Goal: Information Seeking & Learning: Learn about a topic

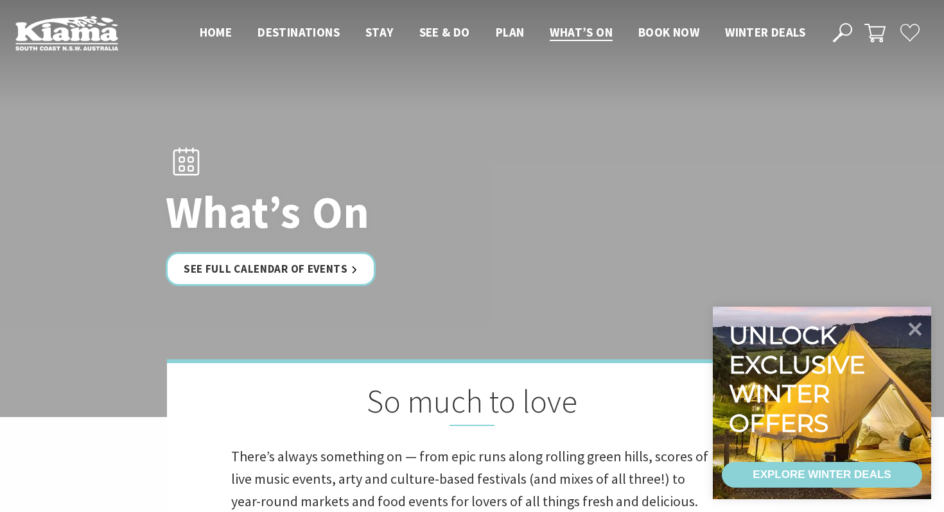
scroll to position [445, 0]
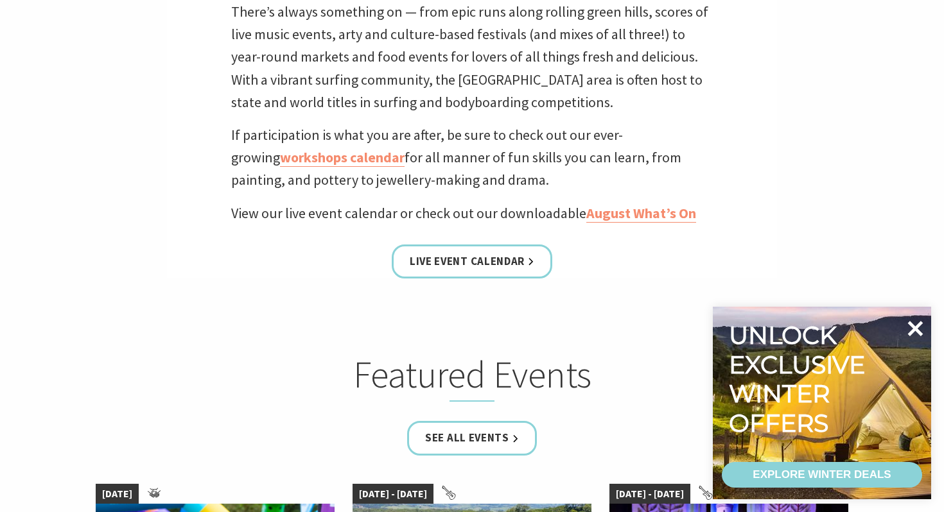
click at [917, 326] on icon at bounding box center [915, 328] width 15 height 15
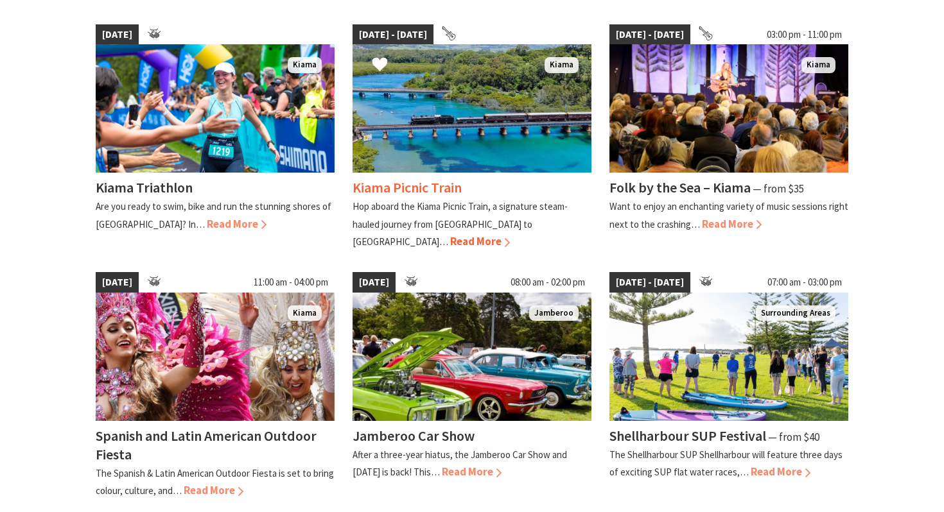
scroll to position [939, 0]
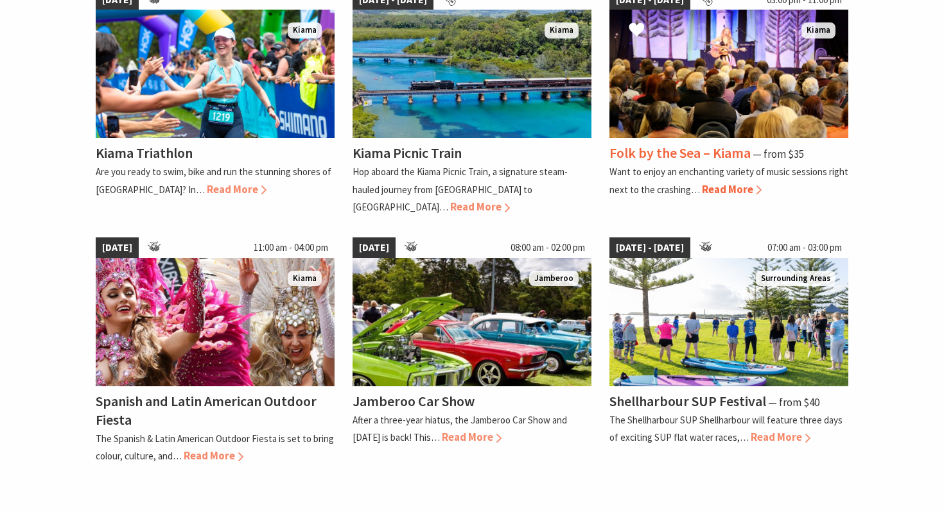
click at [719, 184] on span "Read More" at bounding box center [732, 189] width 60 height 14
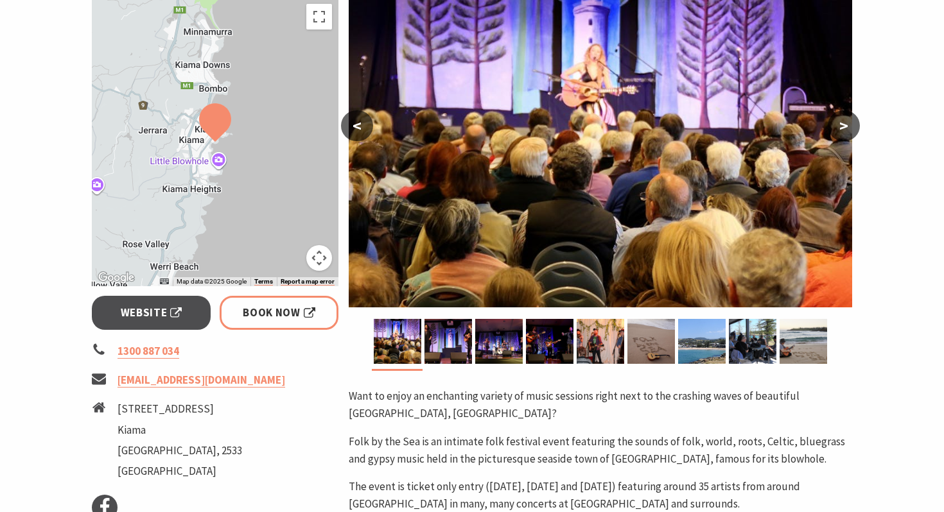
scroll to position [216, 0]
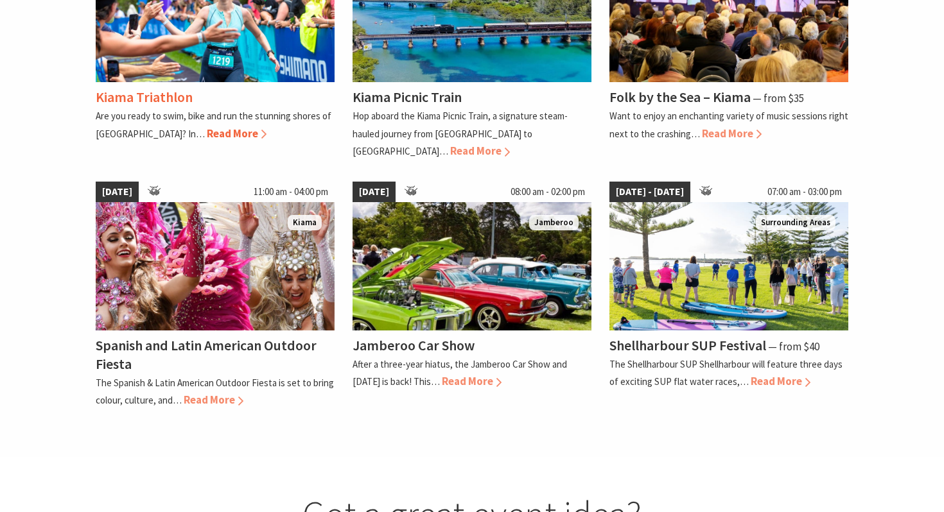
scroll to position [1044, 0]
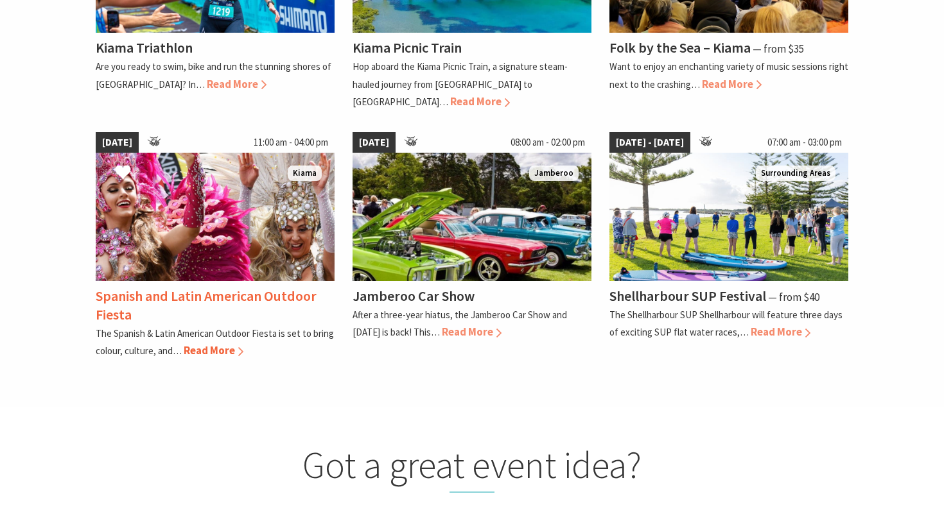
click at [205, 343] on span "Read More" at bounding box center [214, 350] width 60 height 14
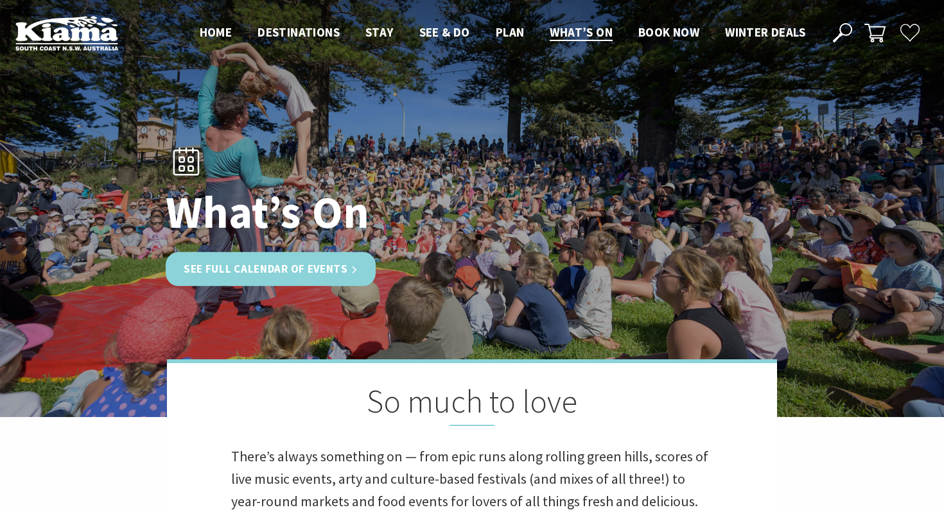
click at [227, 277] on link "See Full Calendar of Events" at bounding box center [271, 269] width 210 height 34
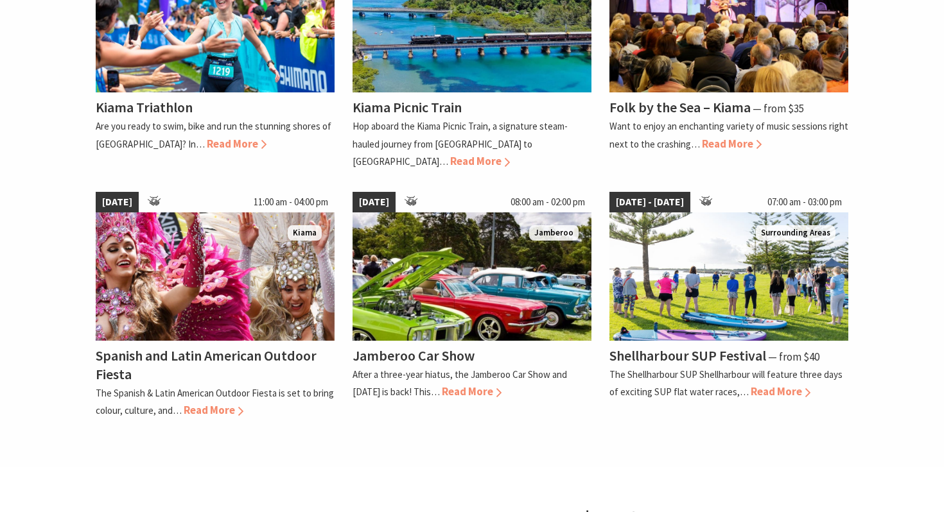
scroll to position [918, 0]
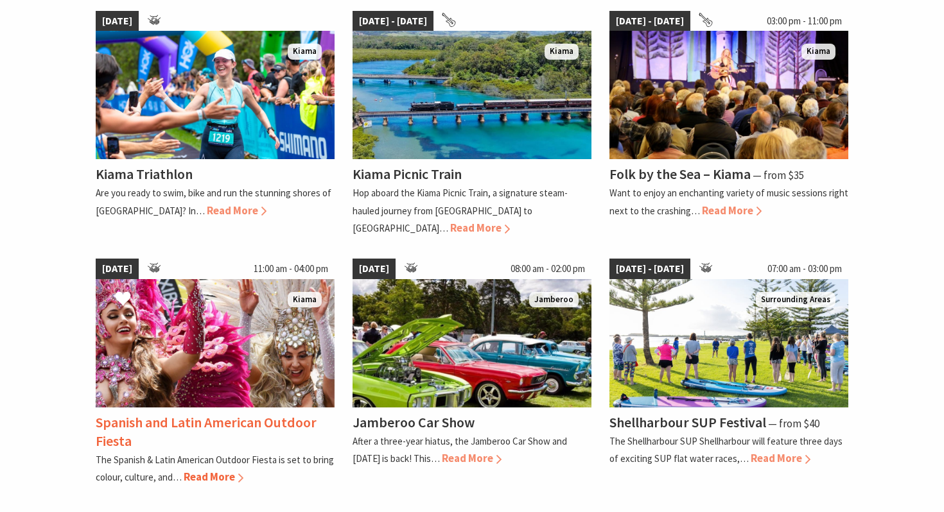
click at [207, 470] on span "Read More" at bounding box center [214, 477] width 60 height 14
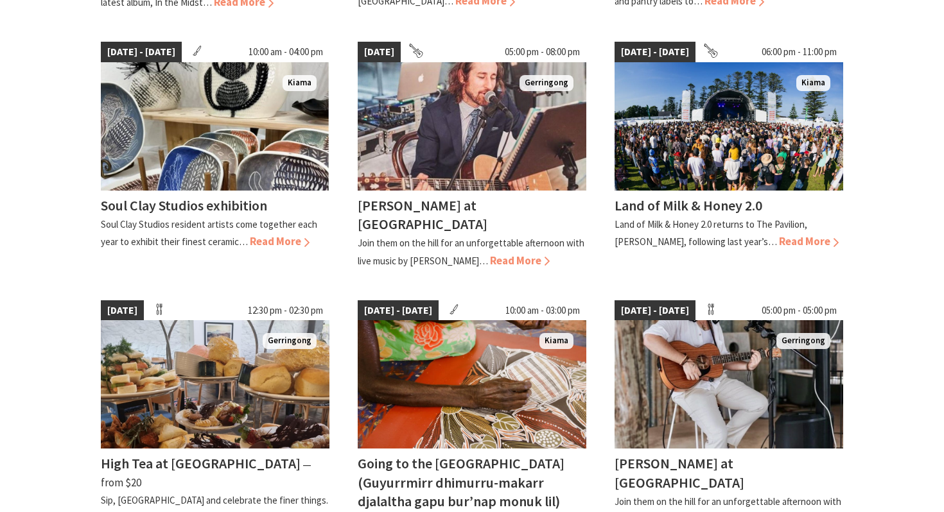
scroll to position [898, 0]
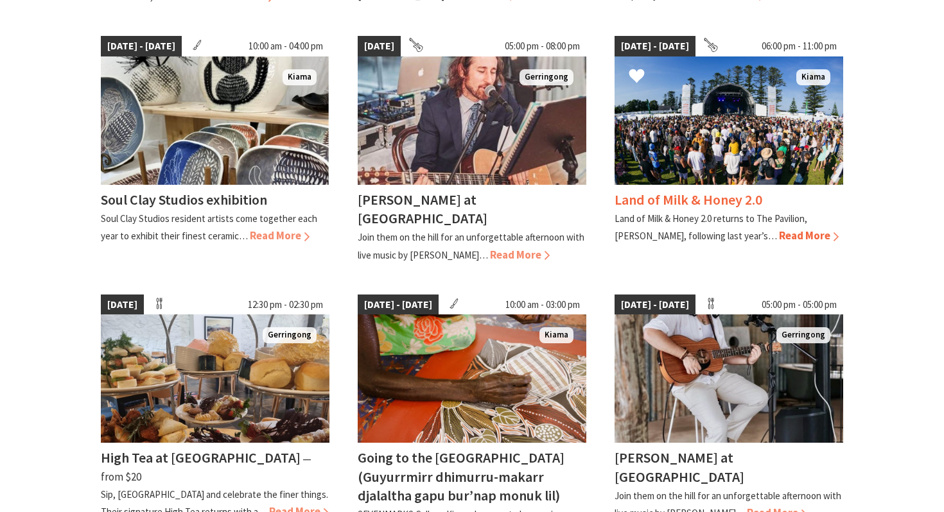
click at [779, 228] on span "Read More" at bounding box center [809, 235] width 60 height 14
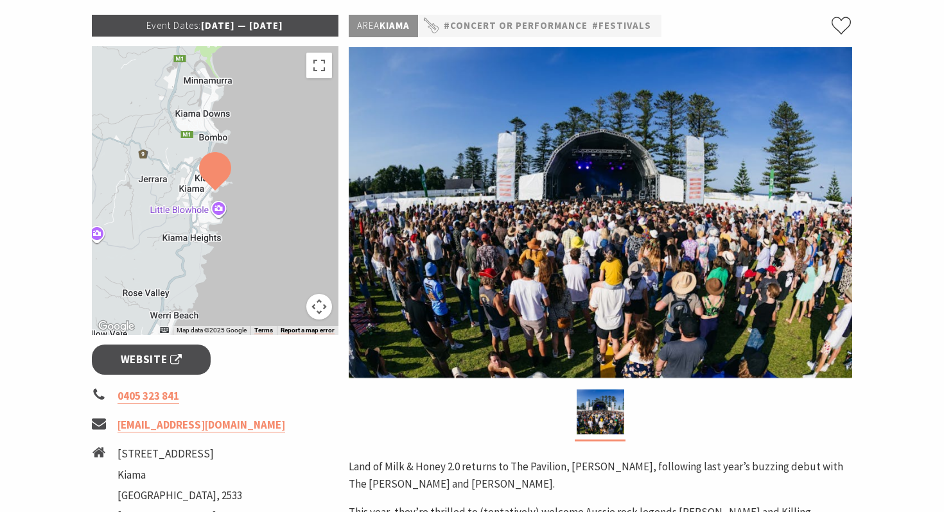
scroll to position [174, 0]
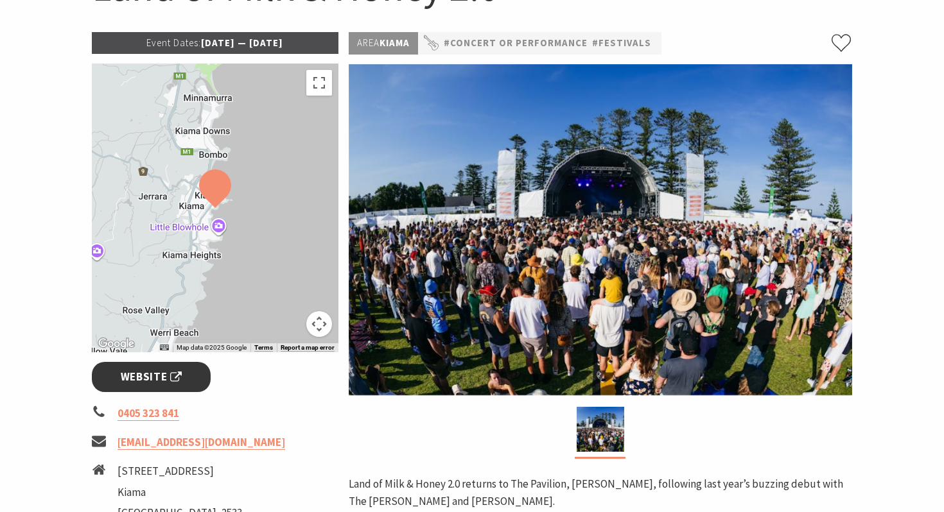
click at [164, 378] on span "Website" at bounding box center [152, 376] width 62 height 17
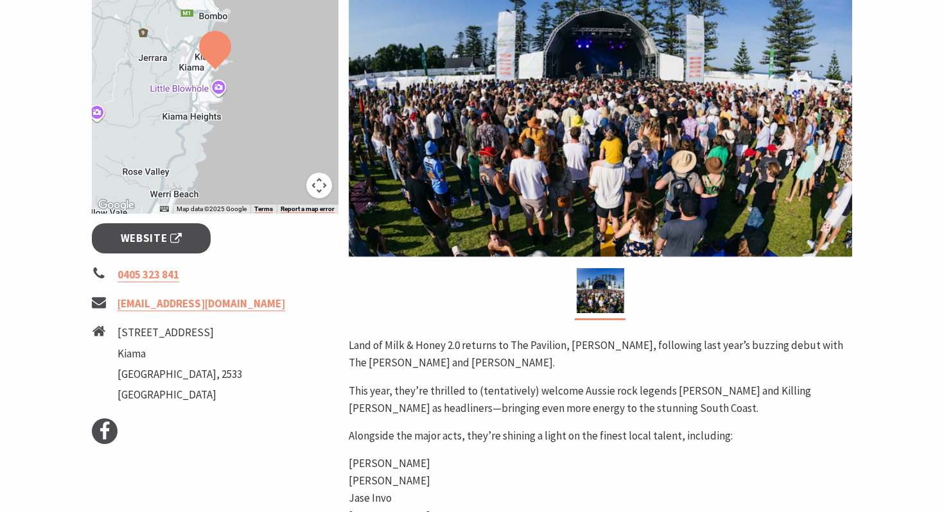
scroll to position [0, 0]
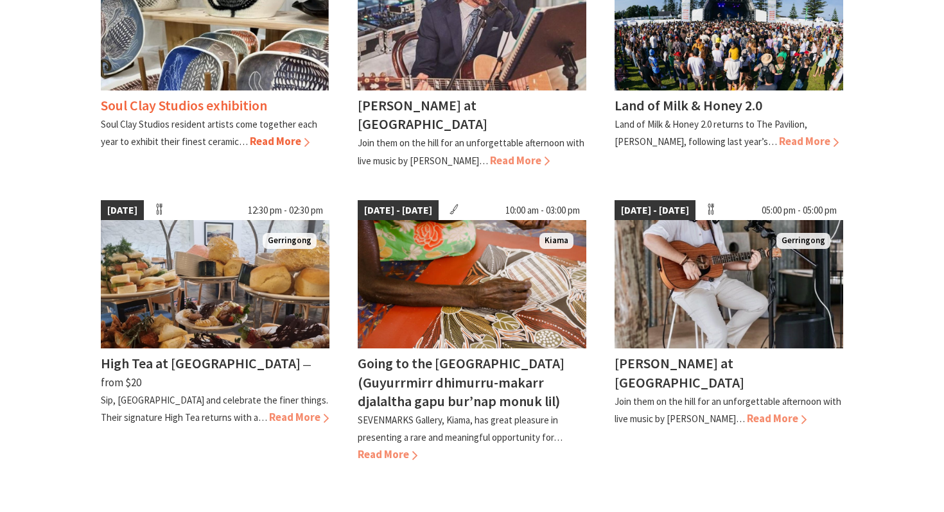
scroll to position [1065, 0]
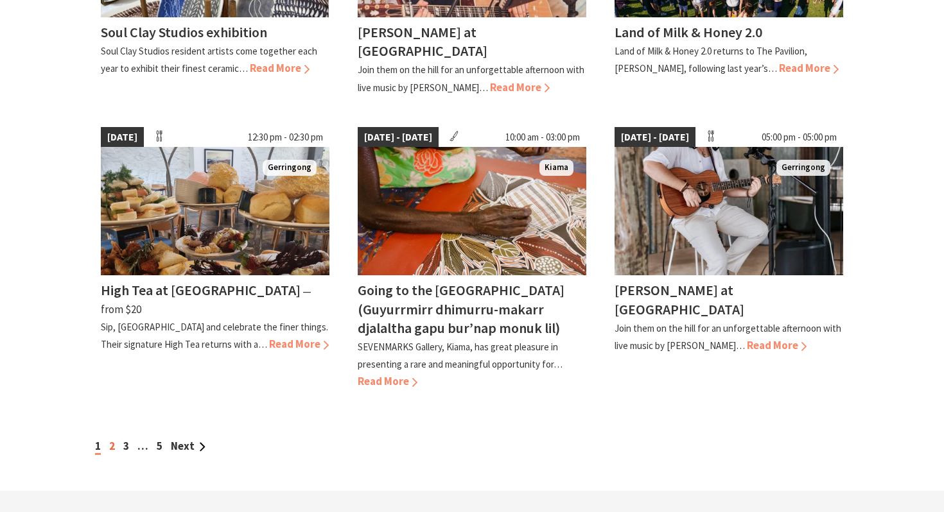
click at [110, 439] on link "2" at bounding box center [112, 446] width 6 height 14
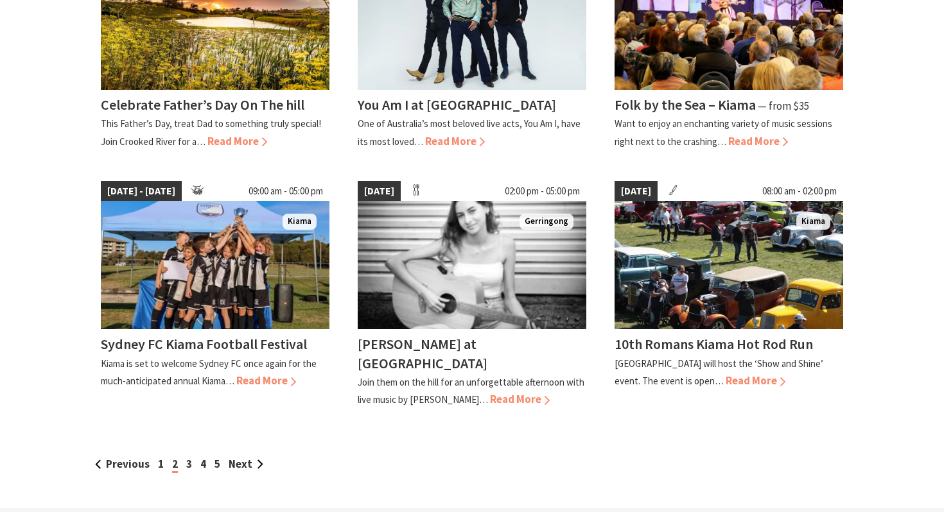
scroll to position [1062, 0]
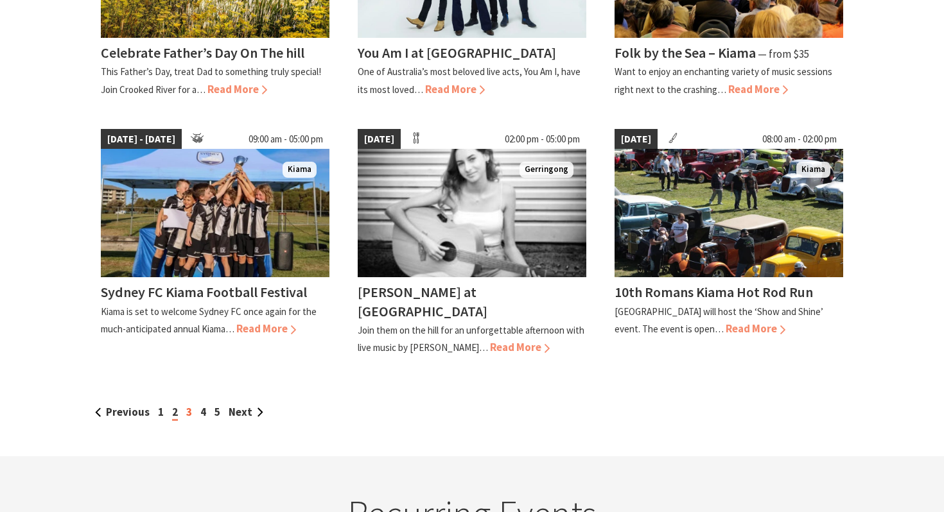
click at [187, 405] on link "3" at bounding box center [189, 412] width 6 height 14
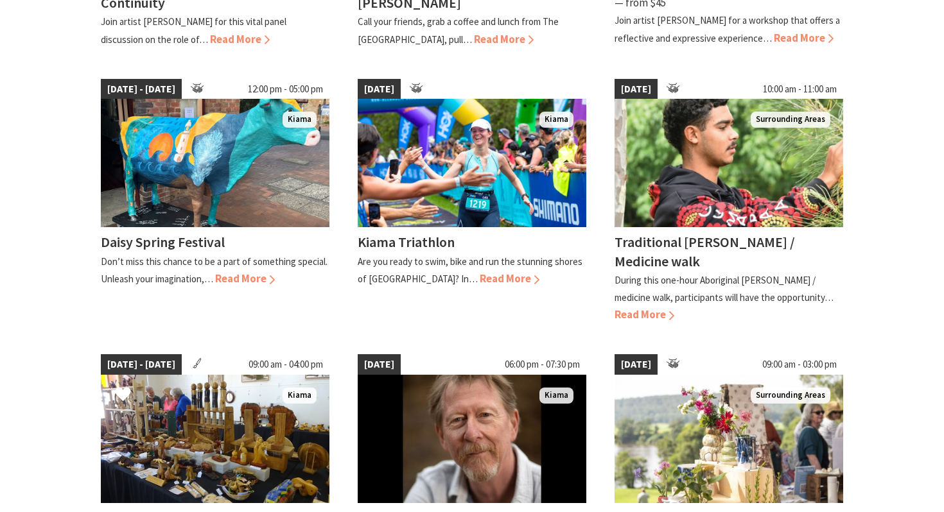
scroll to position [879, 0]
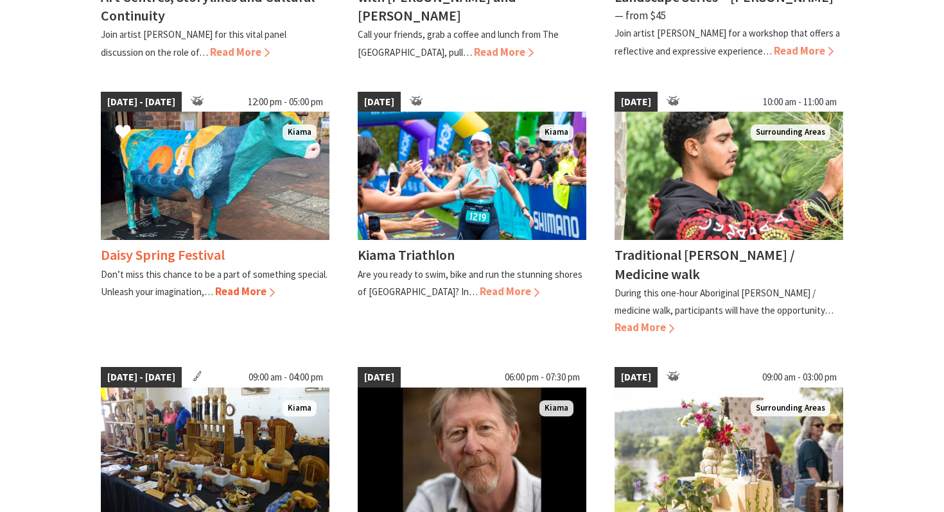
click at [256, 284] on span "Read More" at bounding box center [245, 291] width 60 height 14
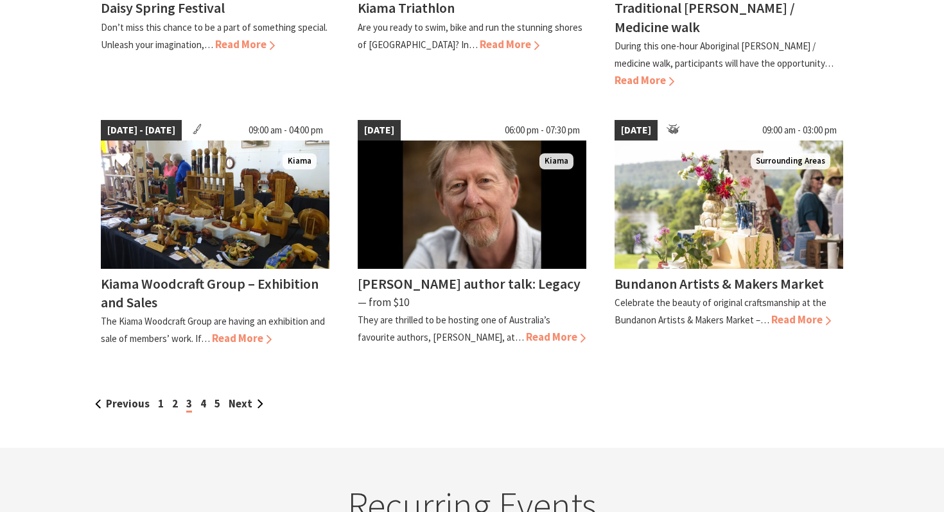
scroll to position [1127, 0]
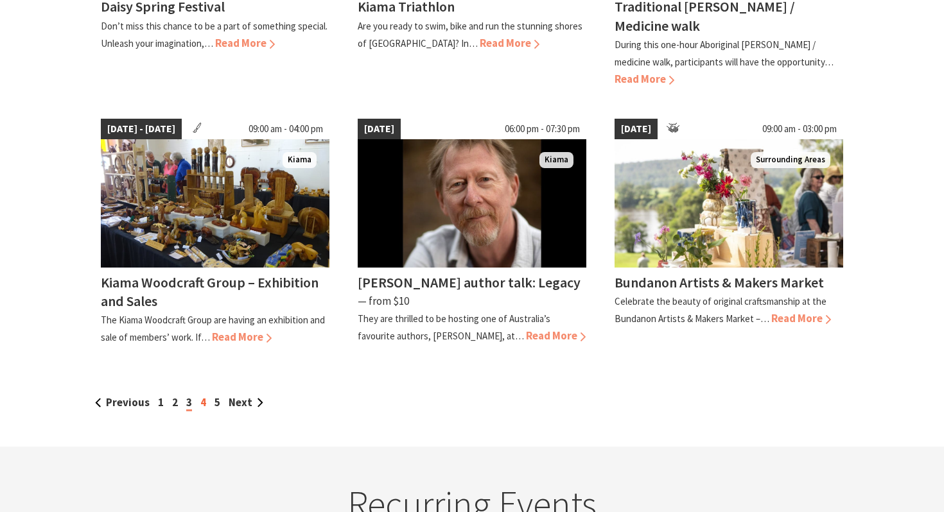
click at [202, 395] on link "4" at bounding box center [203, 402] width 6 height 14
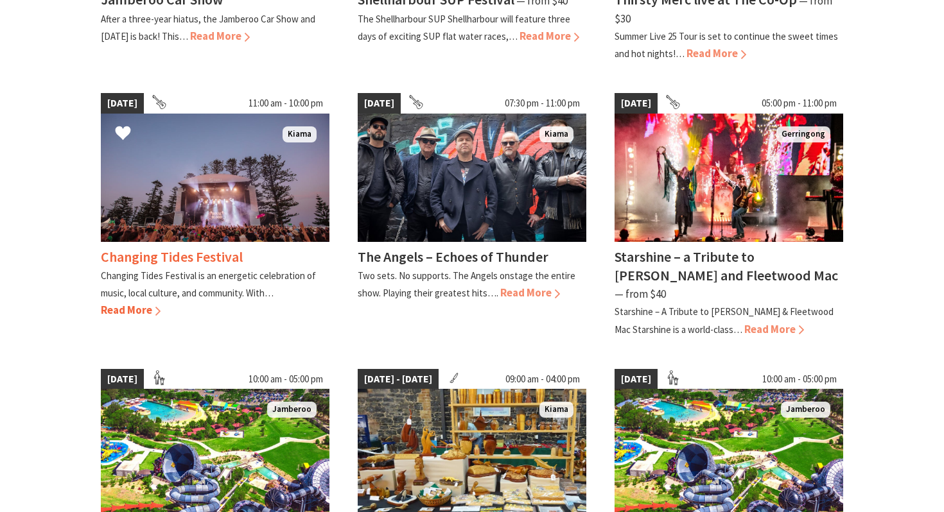
scroll to position [823, 0]
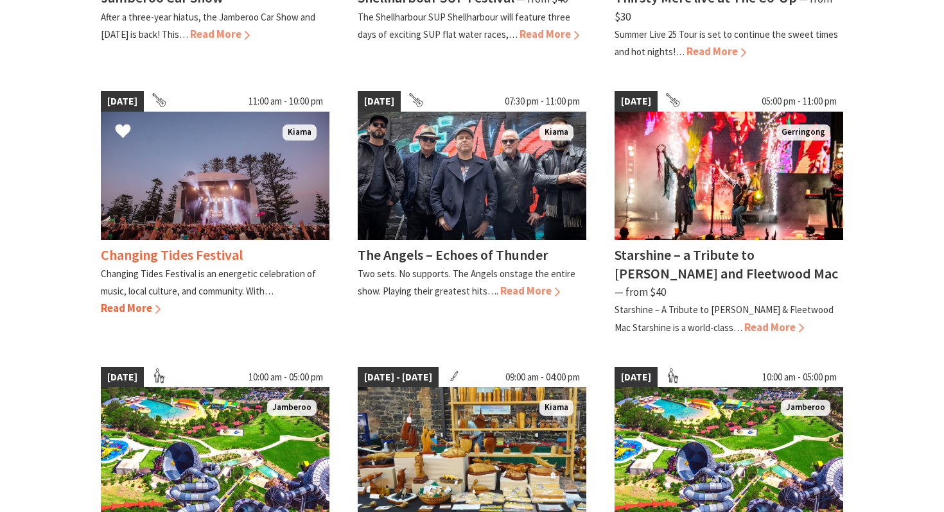
click at [135, 301] on span "Read More" at bounding box center [131, 308] width 60 height 14
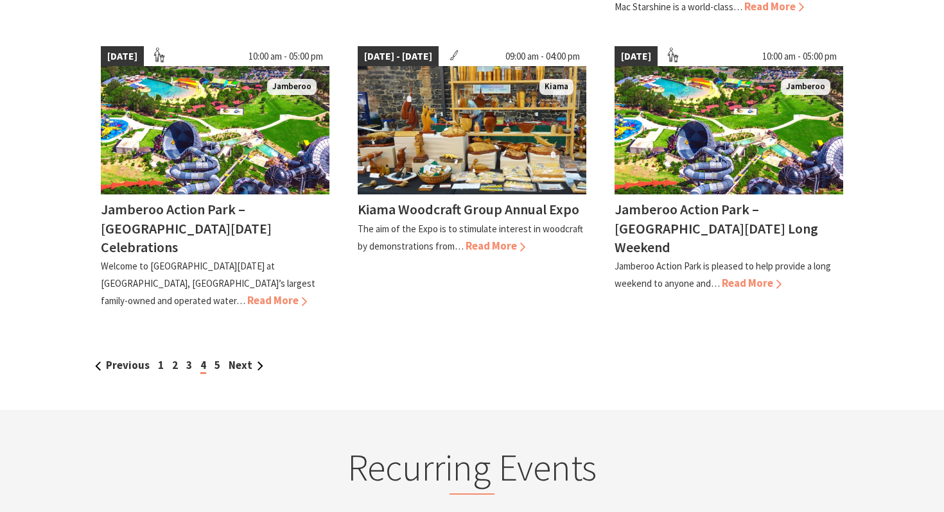
scroll to position [1145, 0]
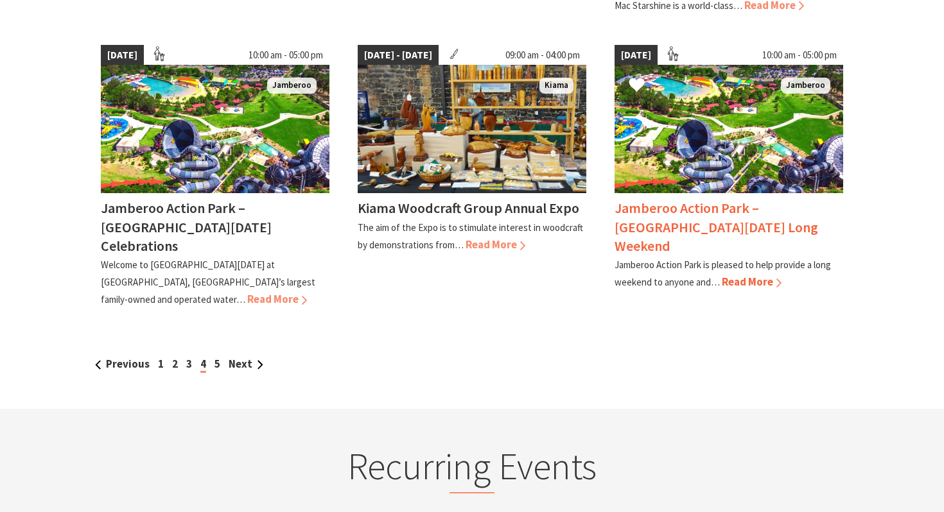
click at [741, 275] on span "Read More" at bounding box center [751, 282] width 60 height 14
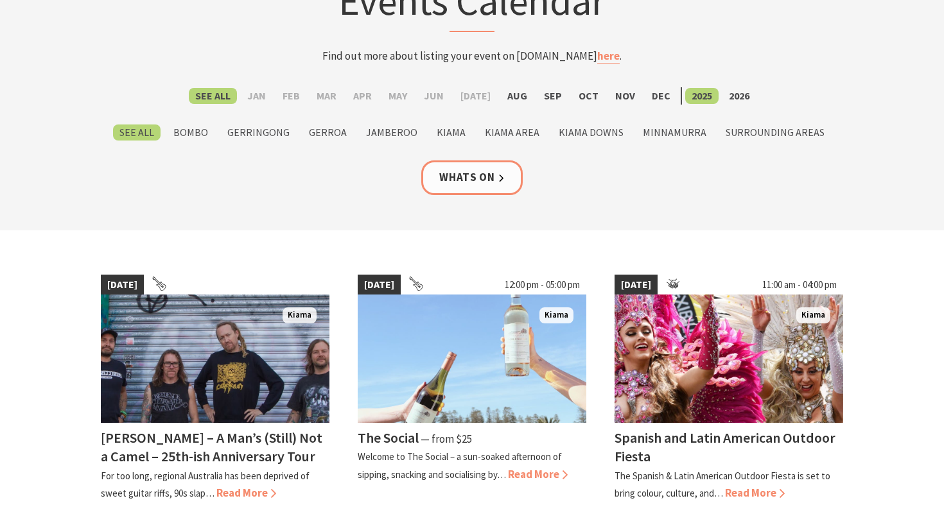
scroll to position [15, 0]
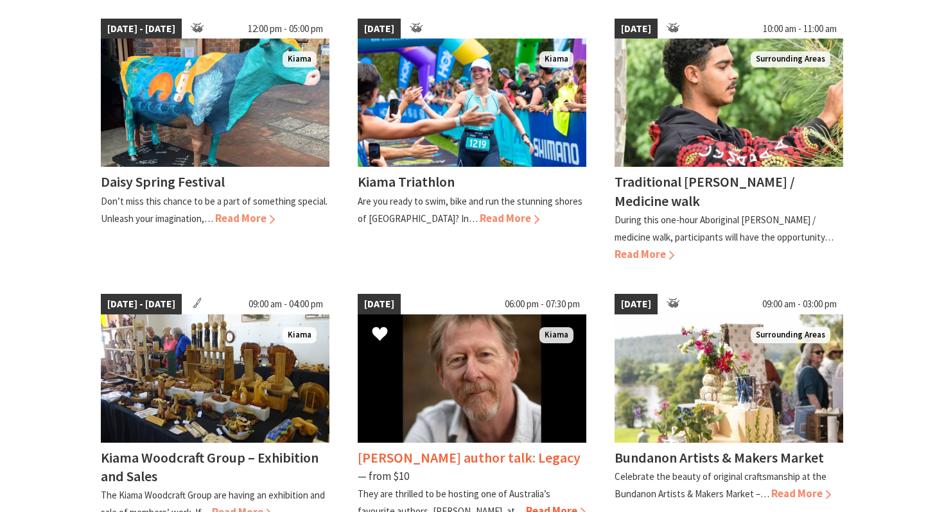
scroll to position [456, 0]
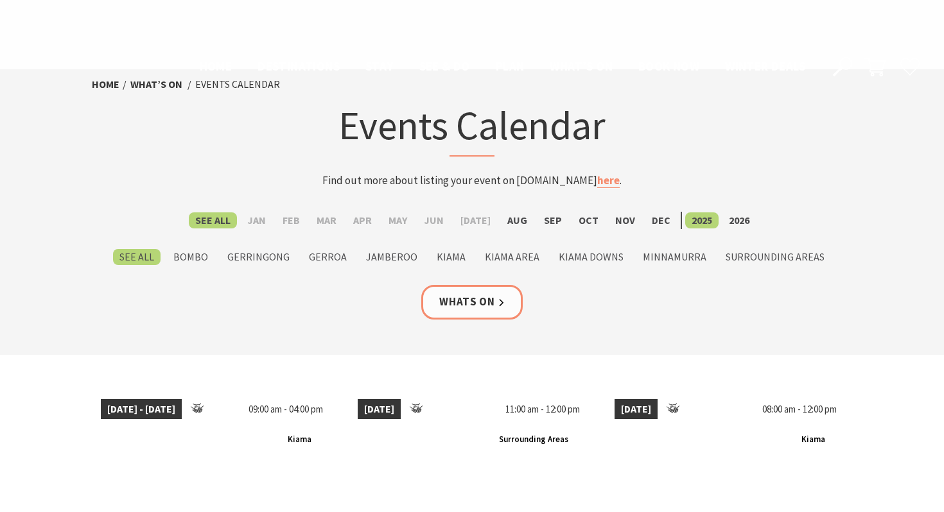
scroll to position [1062, 0]
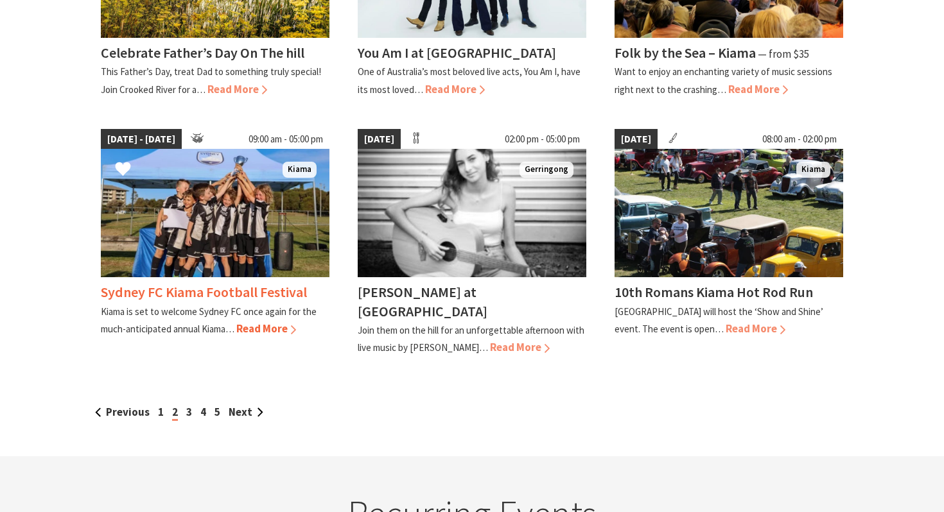
click at [253, 322] on span "Read More" at bounding box center [266, 329] width 60 height 14
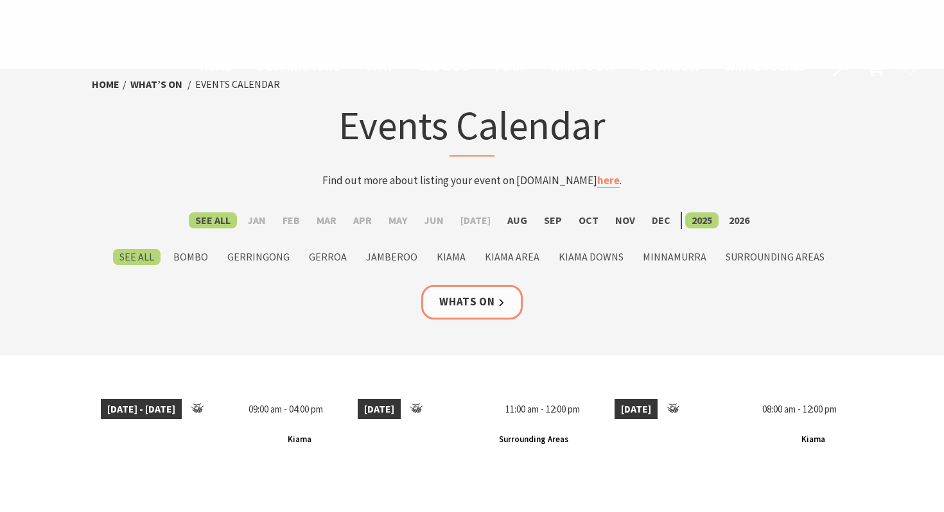
scroll to position [1062, 0]
